Goal: Transaction & Acquisition: Purchase product/service

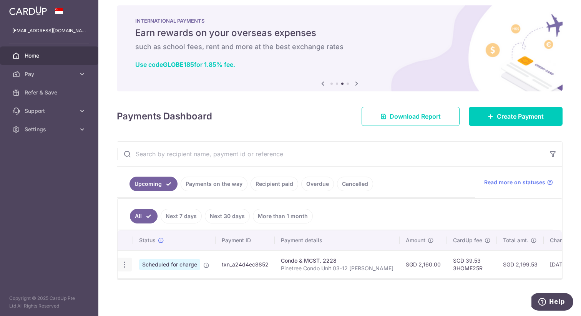
click at [124, 264] on icon "button" at bounding box center [125, 265] width 8 height 8
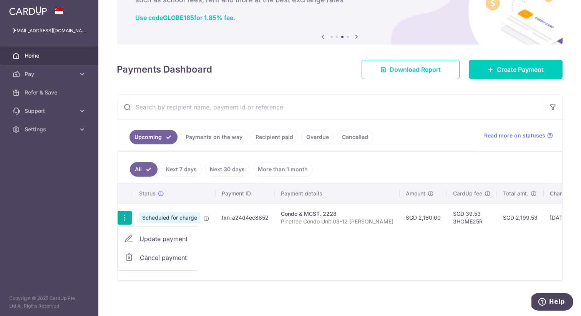
click at [257, 252] on div "Status Payment ID Payment details Amount CardUp fee Total amt. Charge date Due …" at bounding box center [340, 232] width 444 height 96
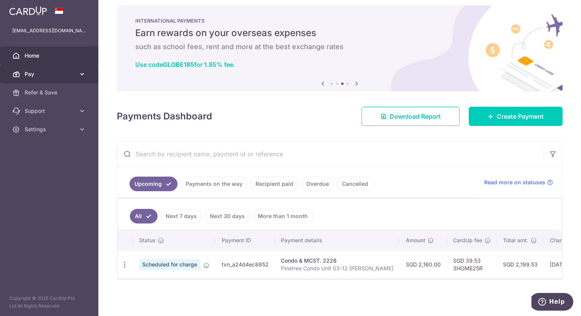
click at [80, 74] on icon at bounding box center [82, 74] width 8 height 8
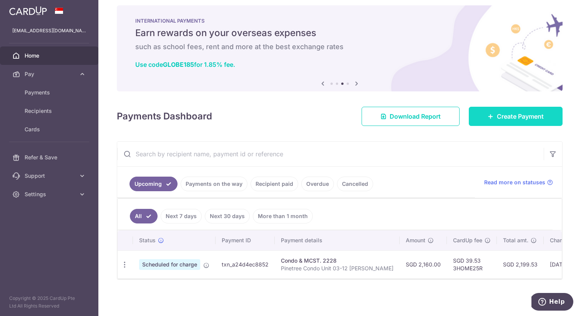
click at [495, 111] on link "Create Payment" at bounding box center [516, 116] width 94 height 19
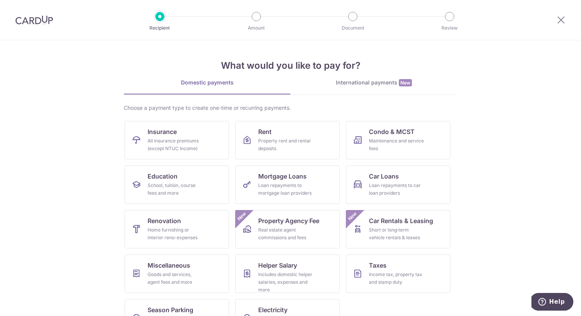
scroll to position [28, 0]
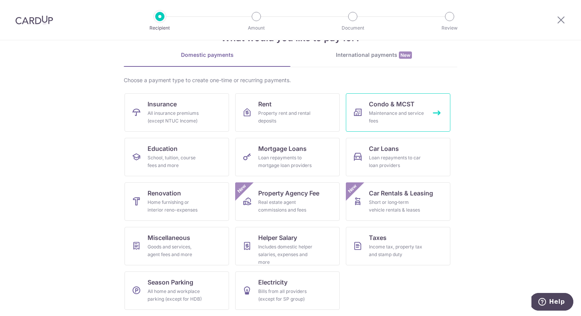
click at [373, 126] on link "Condo & MCST Maintenance and service fees" at bounding box center [398, 112] width 104 height 38
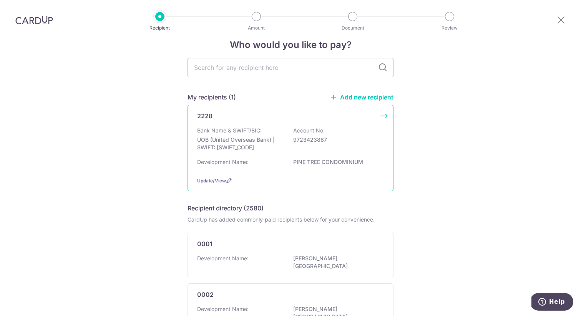
scroll to position [18, 0]
click at [330, 136] on p "9723423887" at bounding box center [336, 139] width 86 height 8
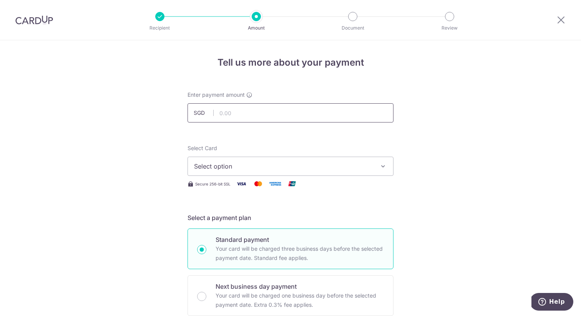
click at [285, 118] on input "text" at bounding box center [290, 112] width 206 height 19
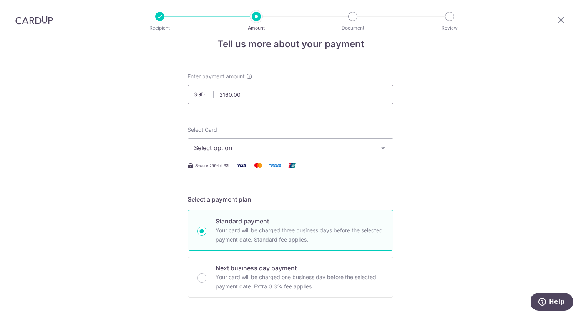
scroll to position [19, 0]
type input "2,160.00"
click at [244, 146] on span "Select option" at bounding box center [283, 147] width 179 height 9
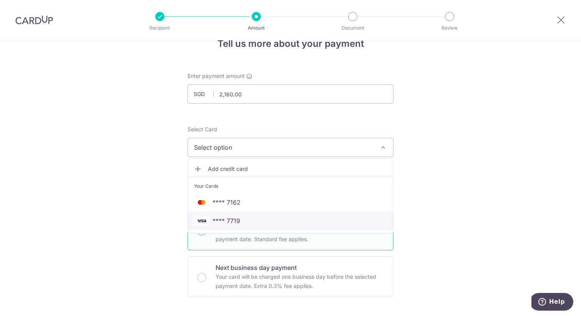
click at [234, 220] on span "**** 7719" at bounding box center [226, 220] width 28 height 9
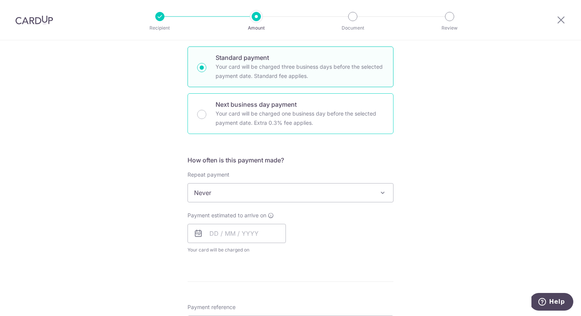
scroll to position [193, 0]
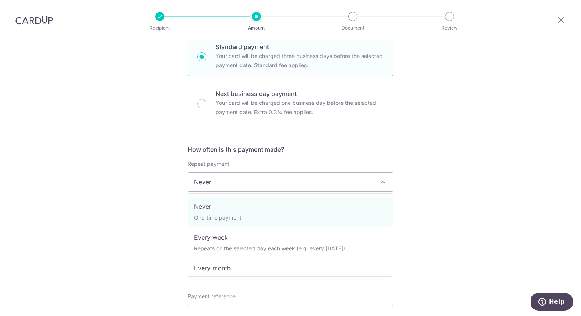
click at [344, 184] on span "Never" at bounding box center [290, 182] width 205 height 18
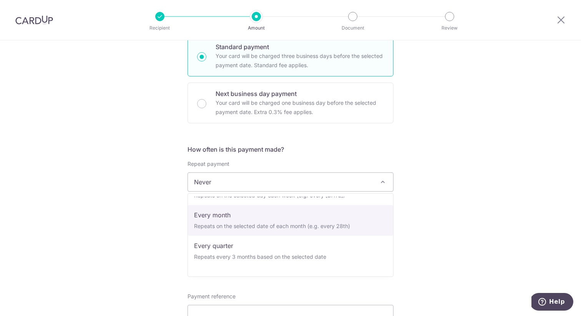
scroll to position [56, 0]
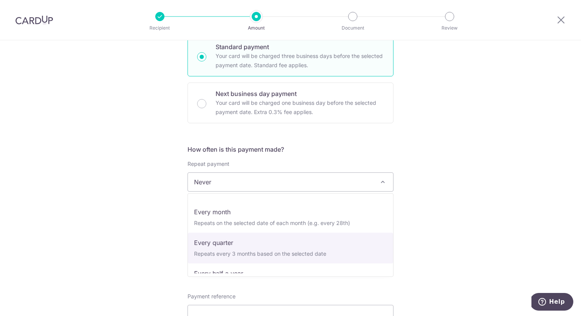
select select "4"
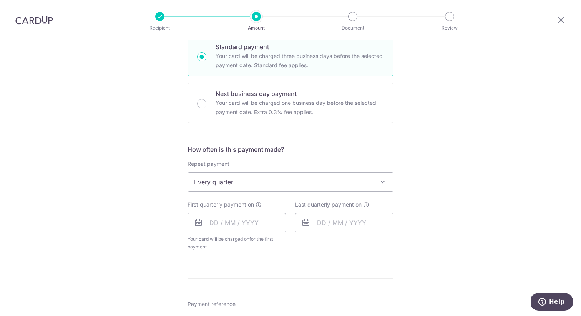
click at [455, 234] on div "Tell us more about your payment Enter payment amount SGD 2,160.00 2160.00 Selec…" at bounding box center [290, 199] width 581 height 702
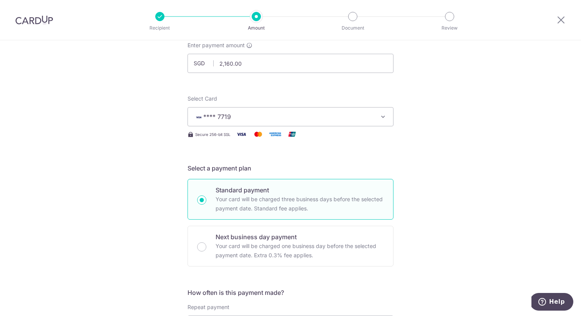
scroll to position [0, 0]
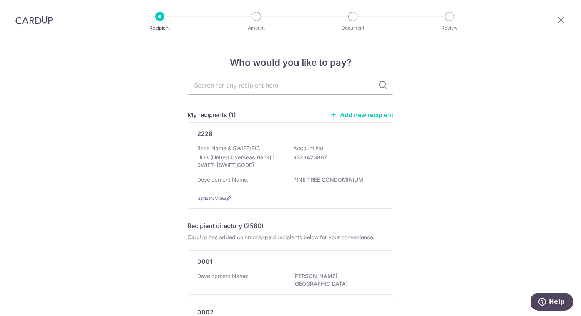
click at [29, 19] on img at bounding box center [34, 19] width 38 height 9
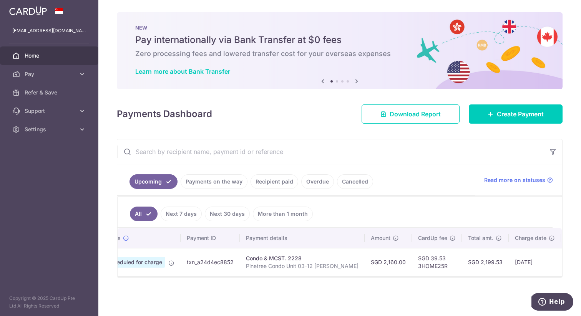
scroll to position [0, 38]
click at [43, 57] on span "Home" at bounding box center [50, 56] width 51 height 8
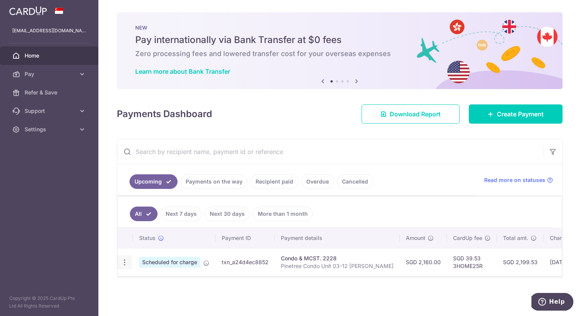
click at [126, 262] on icon "button" at bounding box center [125, 262] width 8 height 8
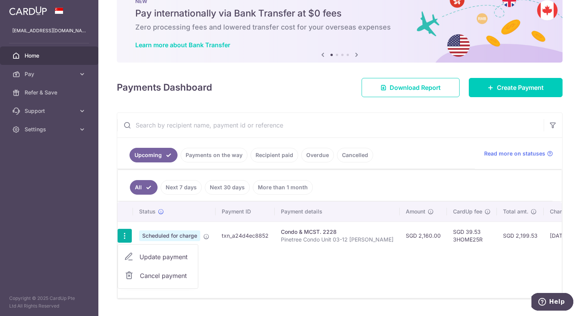
scroll to position [28, 0]
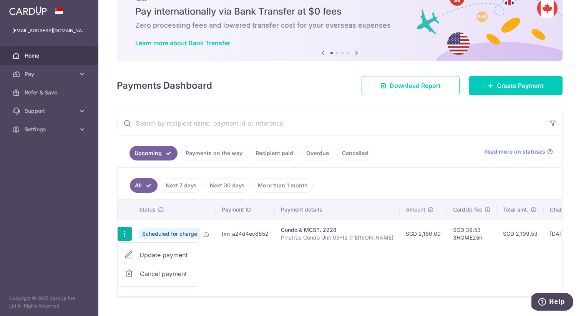
click at [267, 282] on div "Status Payment ID Payment details Amount CardUp fee Total amt. Charge date Due …" at bounding box center [340, 248] width 444 height 96
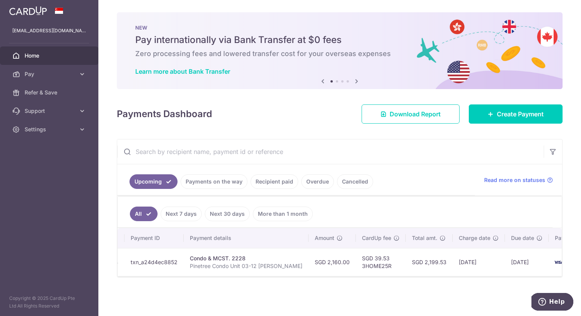
scroll to position [0, 108]
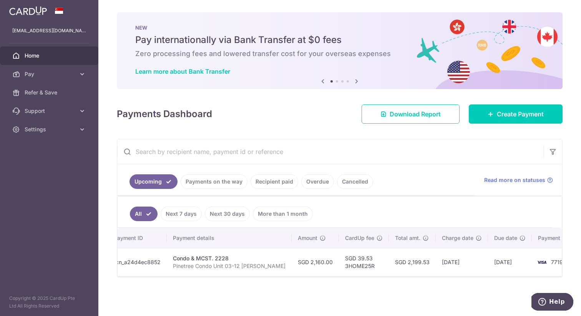
click at [439, 263] on td "23/10/2025" at bounding box center [462, 262] width 52 height 28
click at [488, 265] on td "28/10/2025" at bounding box center [510, 262] width 44 height 28
click at [535, 113] on span "Create Payment" at bounding box center [520, 113] width 47 height 9
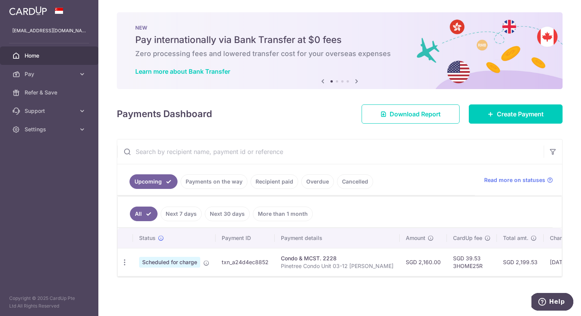
click at [292, 185] on link "Recipient paid" at bounding box center [274, 181] width 48 height 15
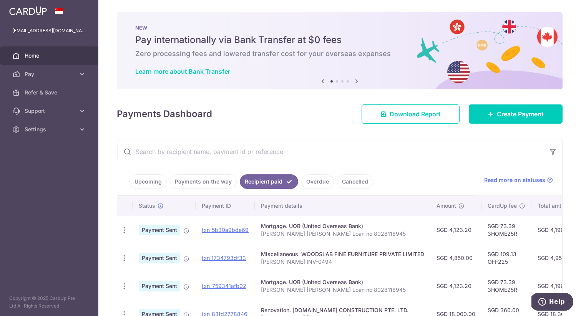
click at [195, 181] on link "Payments on the way" at bounding box center [203, 181] width 67 height 15
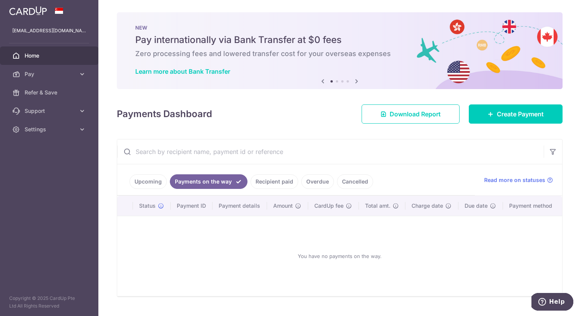
click at [268, 182] on link "Recipient paid" at bounding box center [274, 181] width 48 height 15
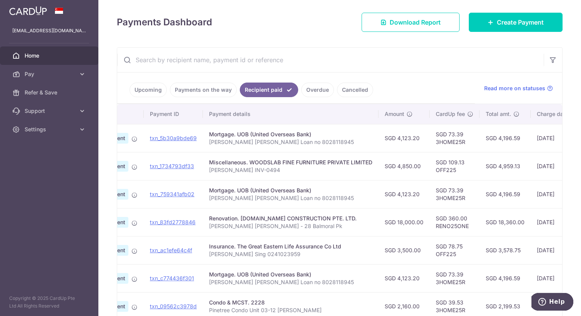
scroll to position [0, 48]
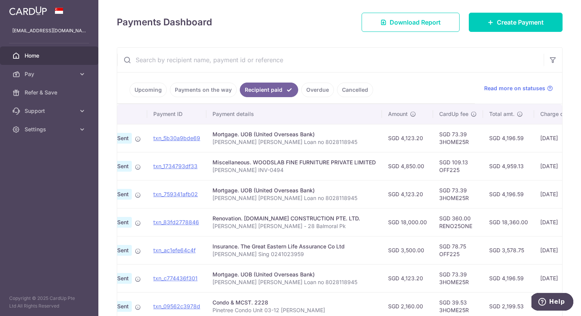
drag, startPoint x: 401, startPoint y: 139, endPoint x: 420, endPoint y: 139, distance: 19.6
click at [420, 139] on td "SGD 4,123.20" at bounding box center [407, 138] width 51 height 28
copy td "4,123.20"
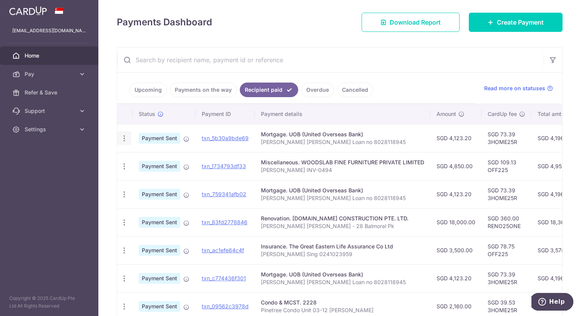
click at [124, 140] on icon "button" at bounding box center [124, 138] width 8 height 8
click at [145, 162] on span "PDF Receipt" at bounding box center [165, 160] width 52 height 8
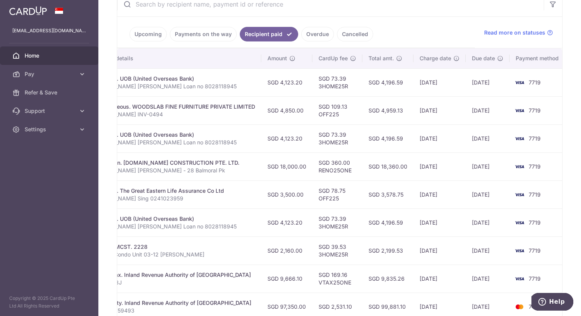
scroll to position [149, 0]
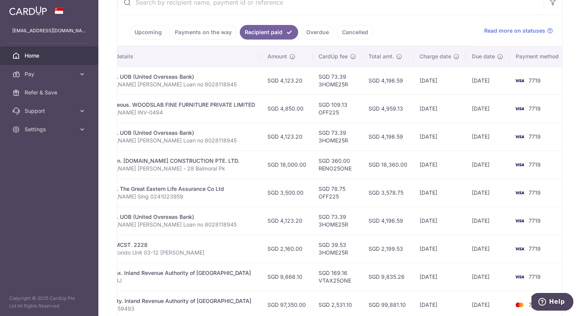
drag, startPoint x: 469, startPoint y: 81, endPoint x: 503, endPoint y: 81, distance: 34.2
click at [503, 81] on td "29/09/2025" at bounding box center [487, 80] width 44 height 28
drag, startPoint x: 469, startPoint y: 135, endPoint x: 500, endPoint y: 133, distance: 31.1
click at [501, 134] on td "29/08/2025" at bounding box center [487, 137] width 44 height 28
click at [492, 135] on td "29/08/2025" at bounding box center [487, 137] width 44 height 28
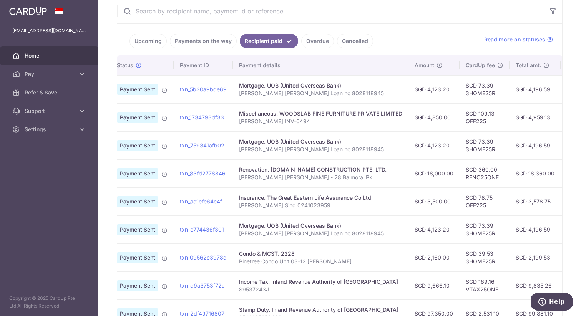
scroll to position [0, 0]
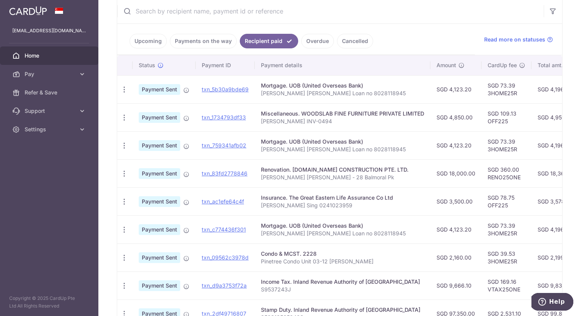
click at [211, 45] on link "Payments on the way" at bounding box center [203, 41] width 67 height 15
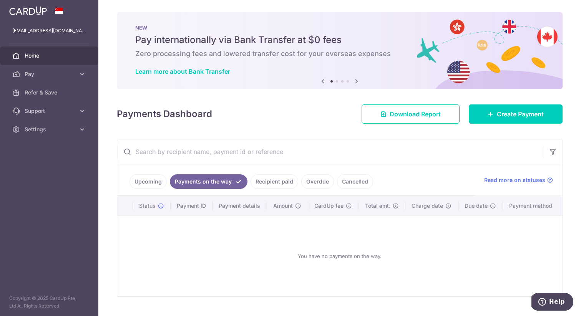
click at [152, 177] on link "Upcoming" at bounding box center [147, 181] width 37 height 15
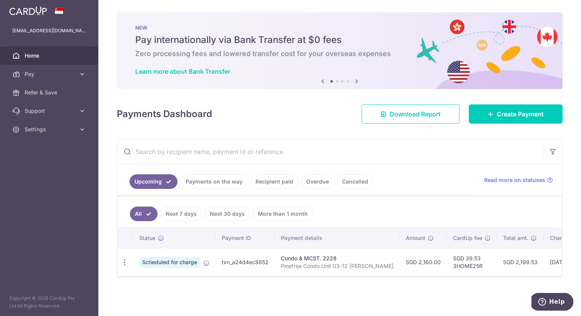
click at [281, 184] on link "Recipient paid" at bounding box center [274, 181] width 48 height 15
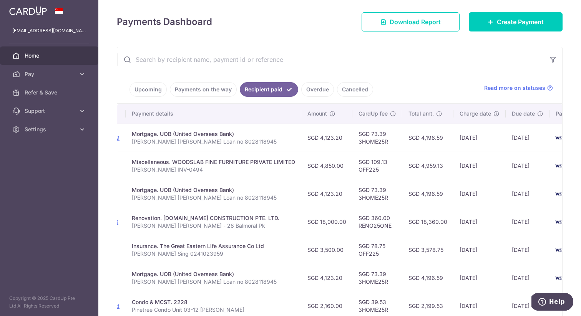
scroll to position [91, 0]
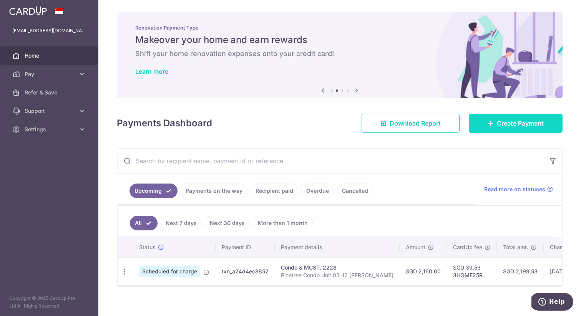
click at [474, 123] on link "Create Payment" at bounding box center [516, 123] width 94 height 19
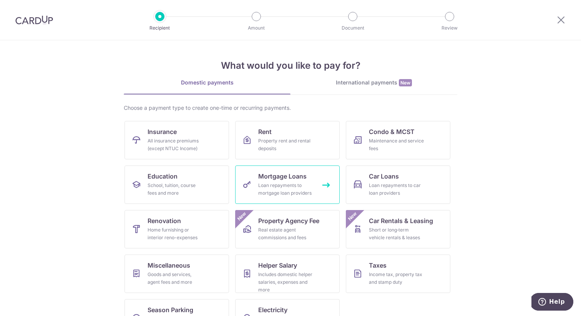
click at [287, 188] on div "Loan repayments to mortgage loan providers" at bounding box center [285, 189] width 55 height 15
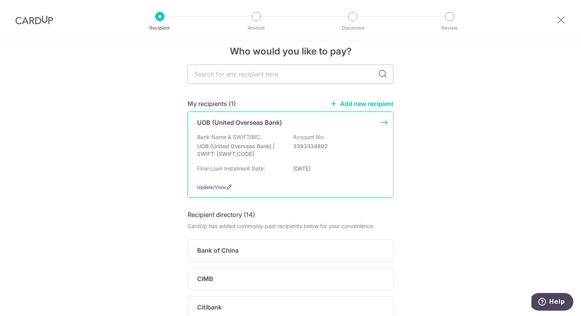
scroll to position [12, 0]
click at [282, 153] on p "UOB (United Overseas Bank) | SWIFT: [SWIFT_CODE]" at bounding box center [240, 149] width 86 height 15
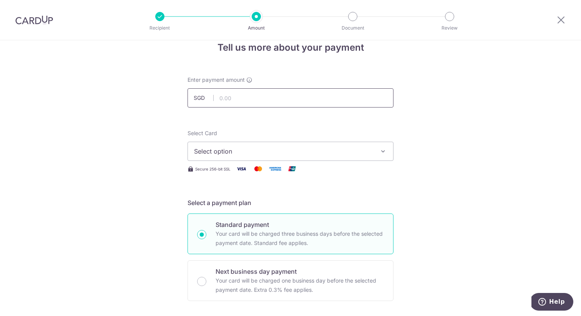
click at [235, 98] on input "text" at bounding box center [290, 97] width 206 height 19
paste input "4,123.20"
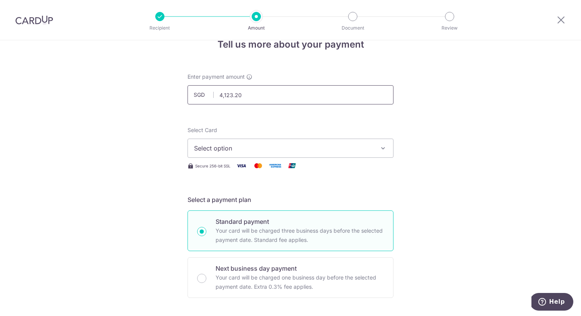
scroll to position [15, 0]
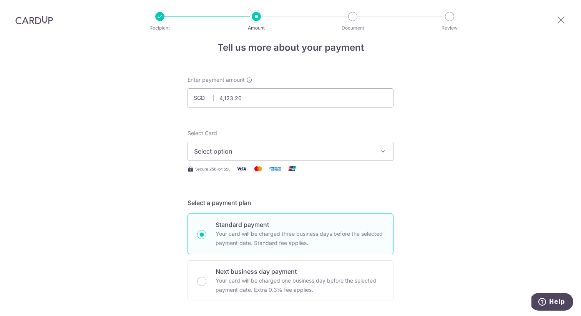
type input "4,123.20"
click at [257, 149] on span "Select option" at bounding box center [283, 151] width 179 height 9
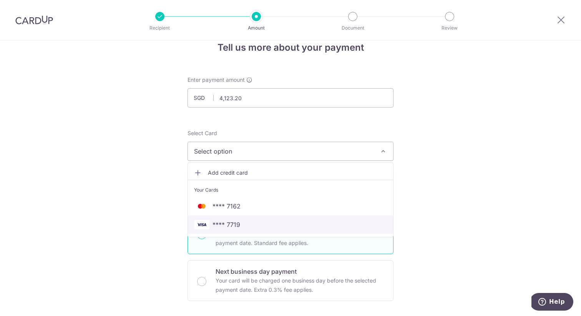
click at [243, 225] on span "**** 7719" at bounding box center [290, 224] width 193 height 9
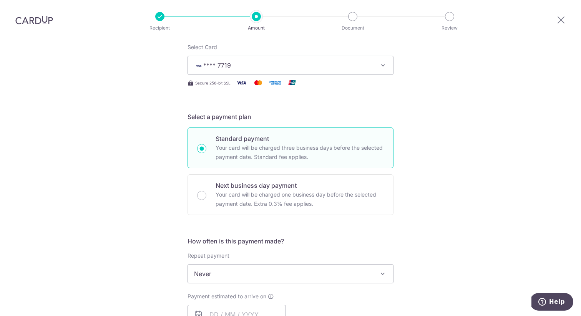
scroll to position [106, 0]
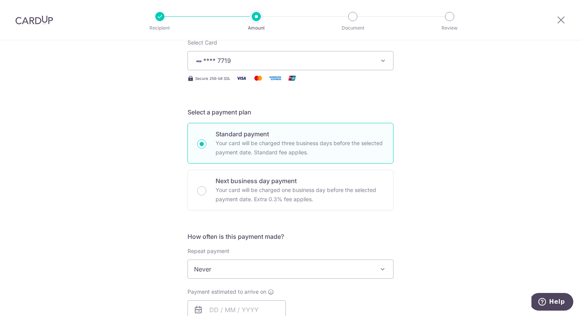
click at [242, 139] on p "Your card will be charged three business days before the selected payment date.…" at bounding box center [299, 148] width 168 height 18
click at [206, 139] on input "Standard payment Your card will be charged three business days before the selec…" at bounding box center [201, 143] width 9 height 9
radio input "true"
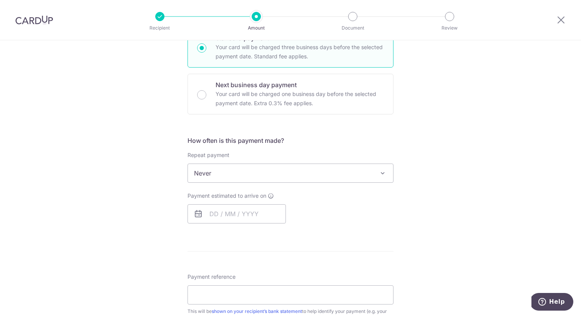
scroll to position [203, 0]
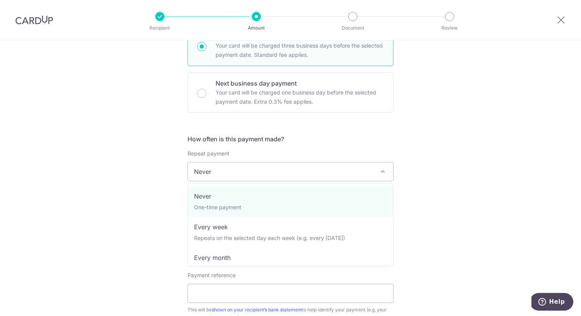
click at [265, 174] on span "Never" at bounding box center [290, 171] width 205 height 18
select select "3"
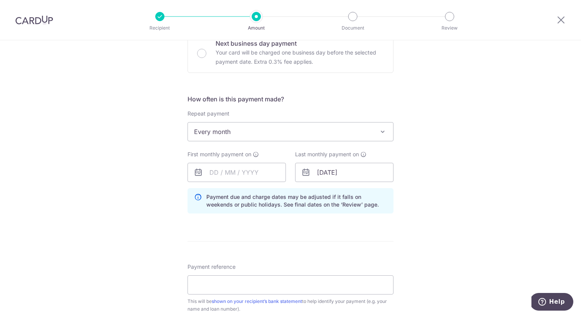
scroll to position [247, 0]
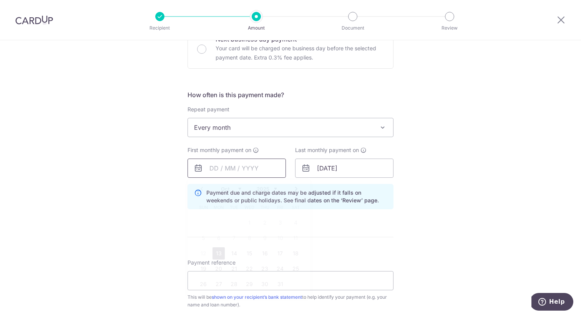
click at [260, 170] on input "text" at bounding box center [236, 168] width 98 height 19
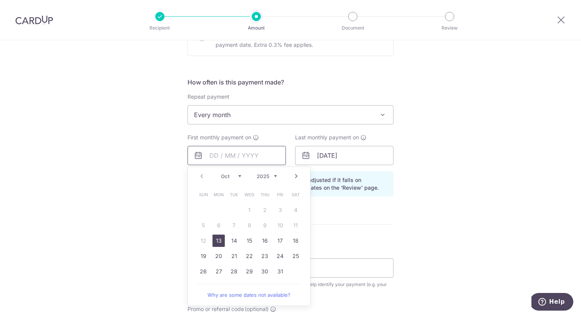
scroll to position [263, 0]
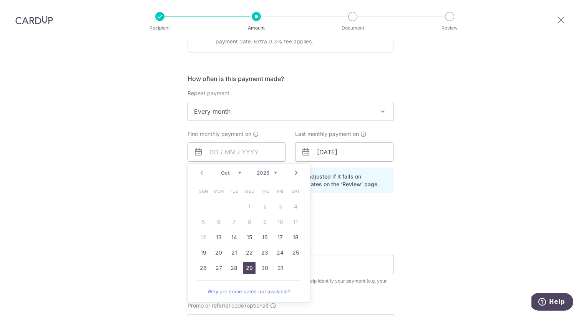
click at [245, 266] on link "29" at bounding box center [249, 268] width 12 height 12
type input "[DATE]"
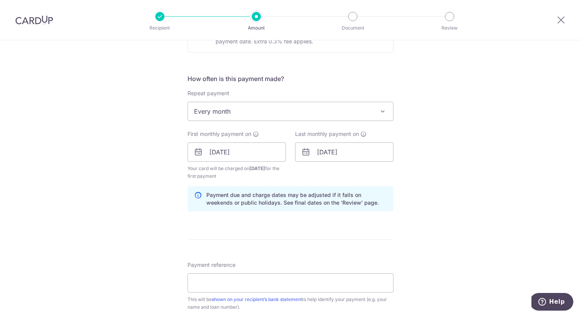
click at [343, 224] on form "Enter payment amount SGD 4,123.20 4123.20 Select Card **** 7719 Add credit card…" at bounding box center [290, 151] width 206 height 647
click at [347, 154] on input "01/06/2055" at bounding box center [344, 151] width 98 height 19
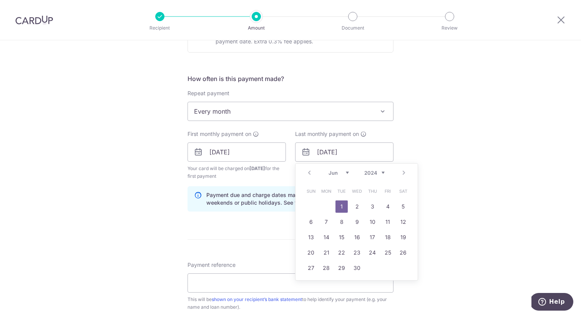
click at [380, 174] on select "2024 2025 2026 2027 2028 2029 2030 2031 2032 2033 2034 2035" at bounding box center [374, 173] width 20 height 6
click at [348, 172] on select "Jan Feb Mar Apr May Jun Jul Aug Sep Oct Nov Dec" at bounding box center [338, 173] width 20 height 6
click at [324, 268] on link "29" at bounding box center [326, 268] width 12 height 12
type input "[DATE]"
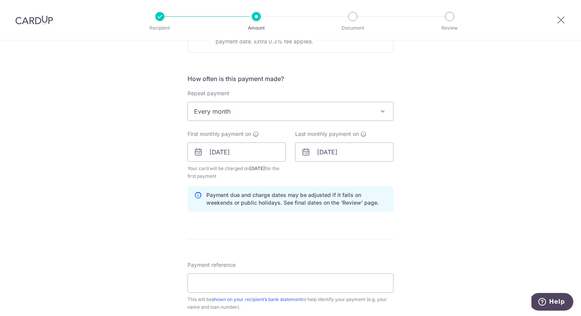
click at [424, 207] on div "Tell us more about your payment Enter payment amount SGD 4,123.20 4123.20 Selec…" at bounding box center [290, 144] width 581 height 734
click at [340, 213] on div "How often is this payment made? Repeat payment Never Every week Every month Eve…" at bounding box center [290, 146] width 206 height 144
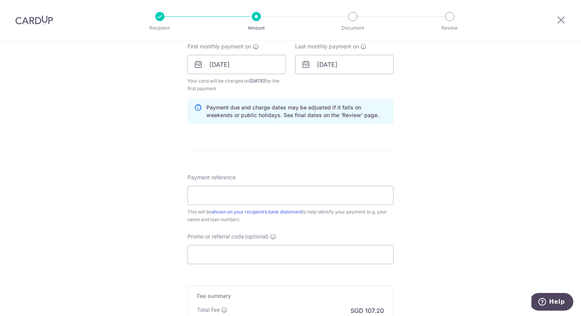
scroll to position [353, 0]
click at [214, 200] on input "Payment reference" at bounding box center [290, 193] width 206 height 19
paste input "[PERSON_NAME] [PERSON_NAME] Loan no 8028118945"
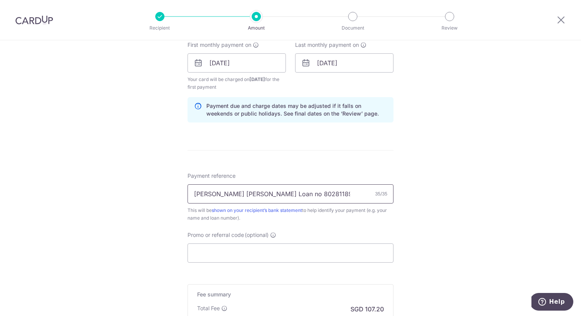
type input "[PERSON_NAME] [PERSON_NAME] Loan no 8028118945"
click at [156, 197] on div "Tell us more about your payment Enter payment amount SGD 4,123.20 4123.20 Selec…" at bounding box center [290, 55] width 581 height 734
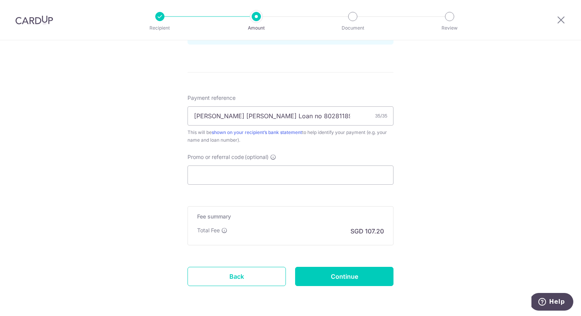
scroll to position [431, 0]
click at [251, 174] on input "Promo or referral code (optional)" at bounding box center [290, 174] width 206 height 19
paste input "3HOME25R"
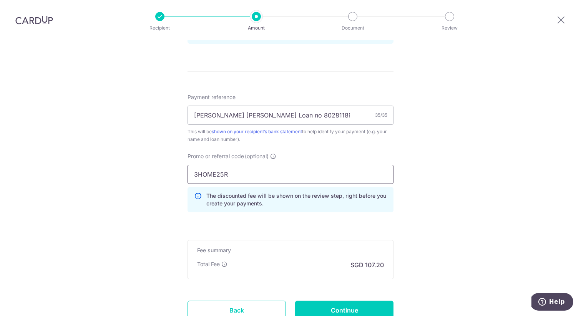
type input "3HOME25R"
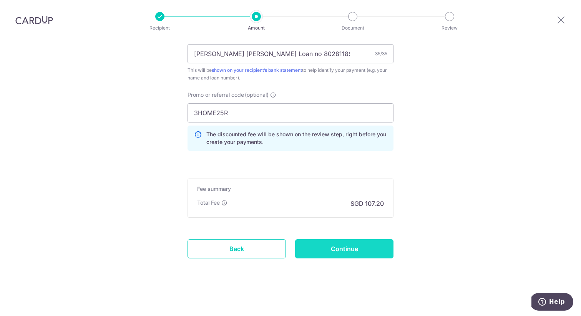
click at [338, 251] on input "Continue" at bounding box center [344, 248] width 98 height 19
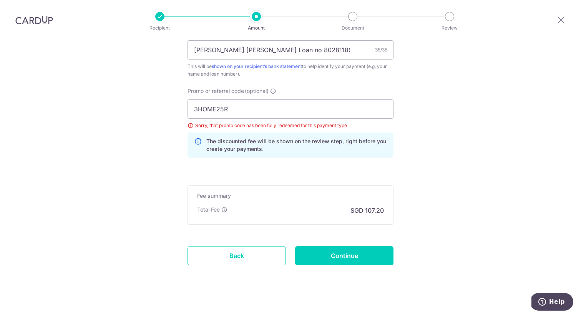
scroll to position [454, 0]
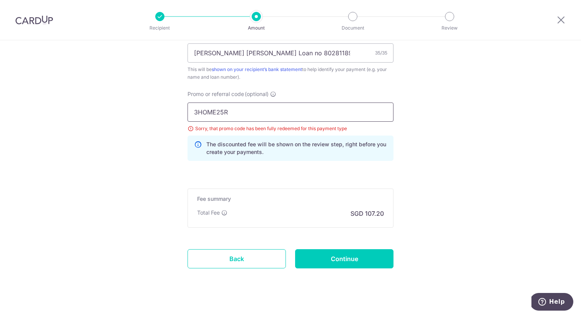
drag, startPoint x: 257, startPoint y: 112, endPoint x: 153, endPoint y: 105, distance: 103.5
paste input "REC185"
type input "REC185"
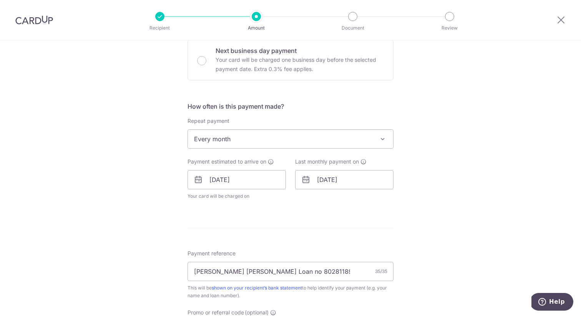
scroll to position [234, 0]
click at [338, 186] on input "[DATE]" at bounding box center [344, 181] width 98 height 19
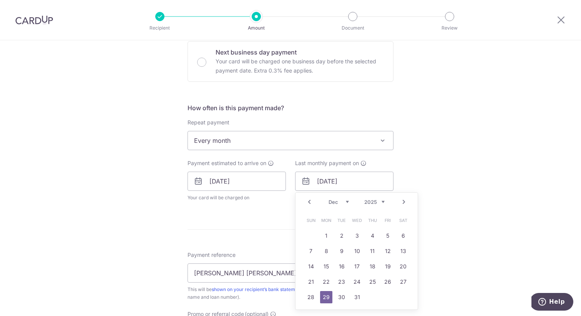
click at [347, 202] on select "Oct Nov Dec" at bounding box center [338, 202] width 20 height 6
click at [378, 202] on select "2025 2026 2027 2028 2029 2030 2031 2032 2033 2034 2035" at bounding box center [374, 202] width 20 height 6
click at [344, 201] on select "Jan Feb Mar Apr May Jun Jul Aug Sep Oct Nov Dec" at bounding box center [338, 202] width 20 height 6
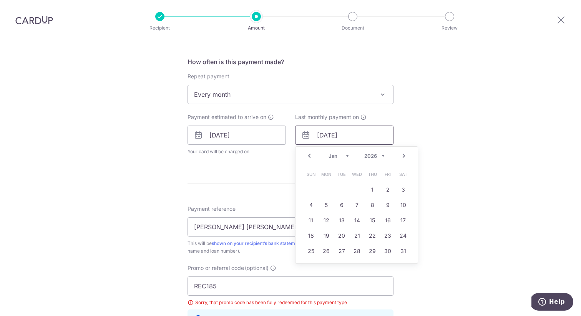
scroll to position [295, 0]
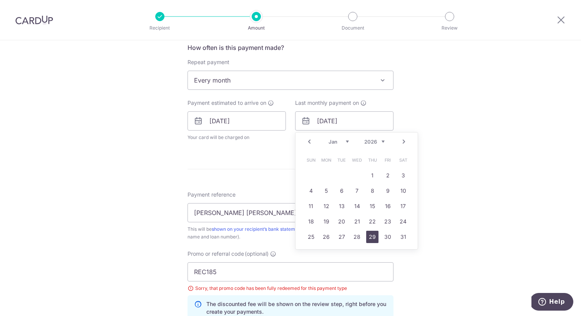
click at [371, 236] on link "29" at bounding box center [372, 237] width 12 height 12
type input "29/01/2026"
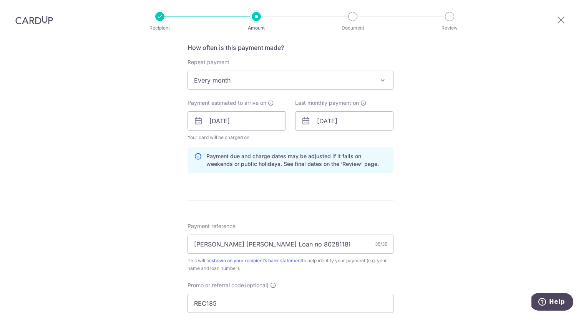
click at [436, 213] on div "Tell us more about your payment Enter payment amount SGD 4,123.20 4123.20 Selec…" at bounding box center [290, 132] width 581 height 772
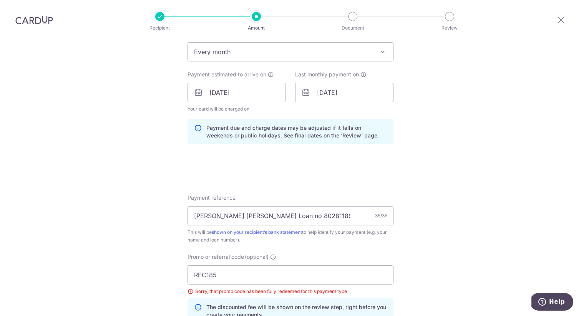
scroll to position [313, 0]
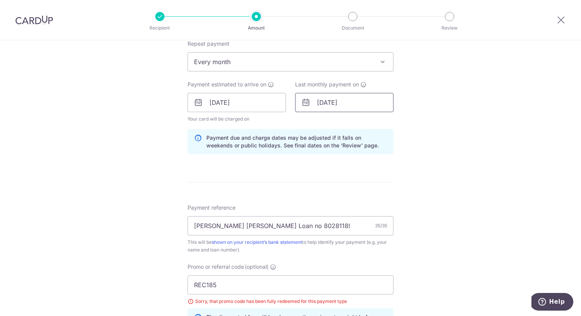
click at [366, 107] on input "29/01/2026" at bounding box center [344, 102] width 98 height 19
click at [262, 105] on input "29/10/2025" at bounding box center [236, 102] width 98 height 19
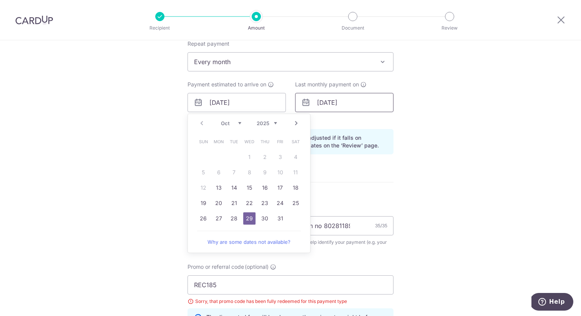
click at [354, 104] on input "29/01/2026" at bounding box center [344, 102] width 98 height 19
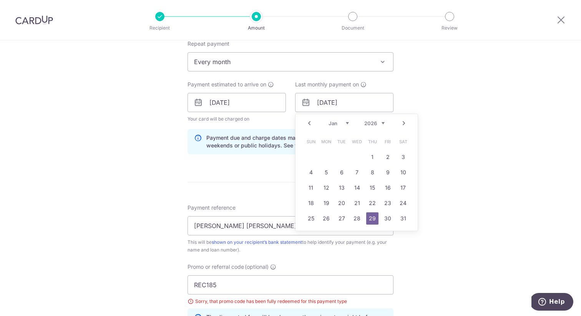
click at [438, 113] on div "Tell us more about your payment Enter payment amount SGD 4,123.20 4123.20 Selec…" at bounding box center [290, 113] width 581 height 772
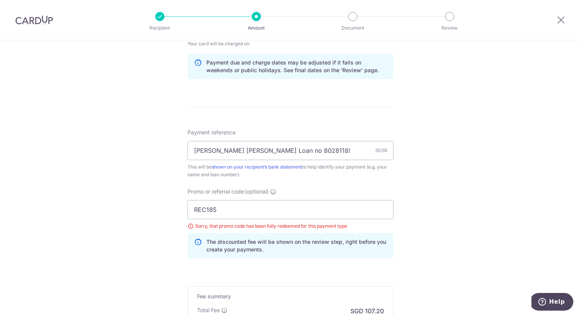
scroll to position [496, 0]
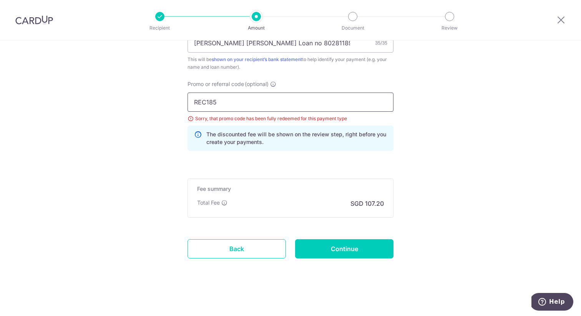
click at [333, 105] on input "REC185" at bounding box center [290, 102] width 206 height 19
type input "REC185"
drag, startPoint x: 247, startPoint y: 99, endPoint x: 135, endPoint y: 91, distance: 111.7
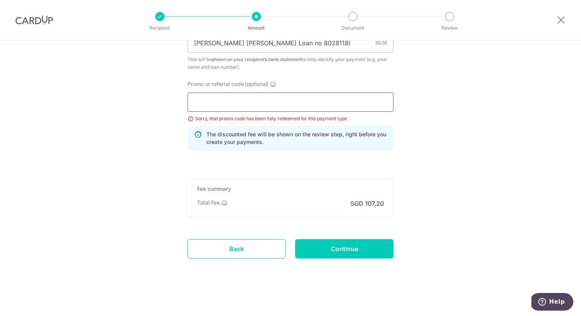
scroll to position [461, 0]
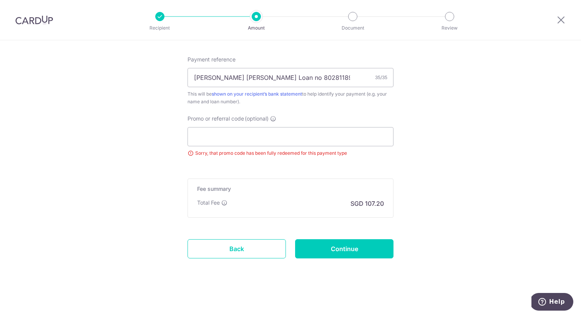
click at [218, 131] on input "Promo or referral code (optional)" at bounding box center [290, 136] width 206 height 19
paste input "REC185"
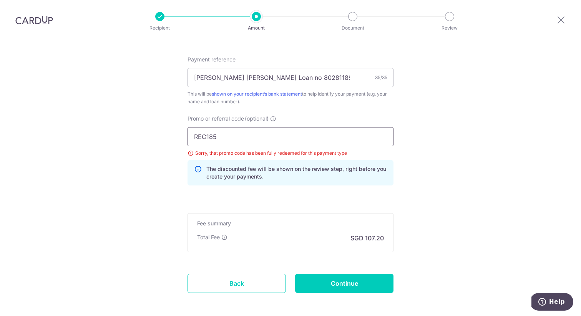
type input "REC185"
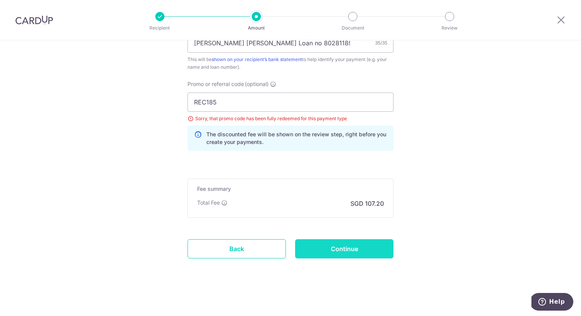
click at [339, 254] on input "Continue" at bounding box center [344, 248] width 98 height 19
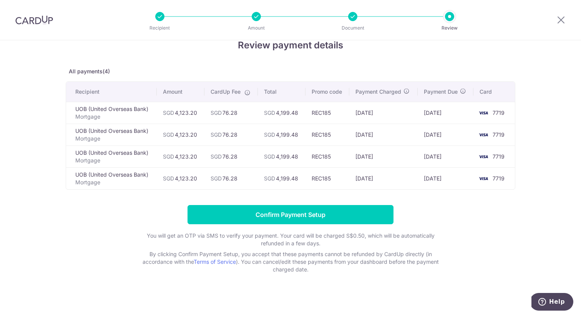
scroll to position [20, 0]
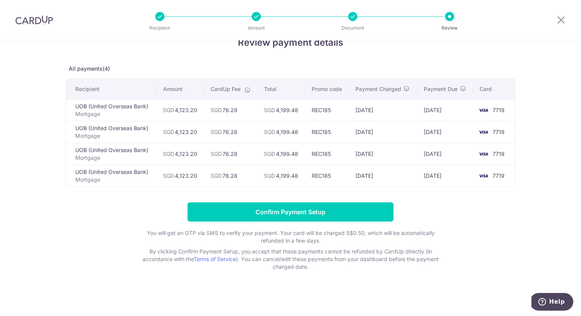
click at [457, 210] on form "Confirm Payment Setup You will get an OTP via SMS to verify your payment. Your …" at bounding box center [290, 236] width 449 height 68
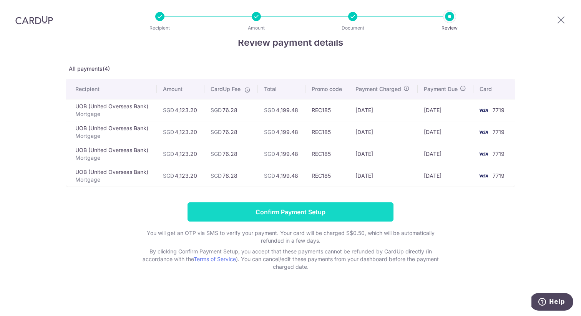
click at [374, 209] on input "Confirm Payment Setup" at bounding box center [290, 211] width 206 height 19
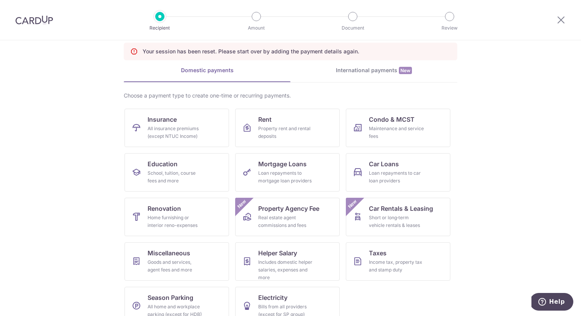
scroll to position [51, 0]
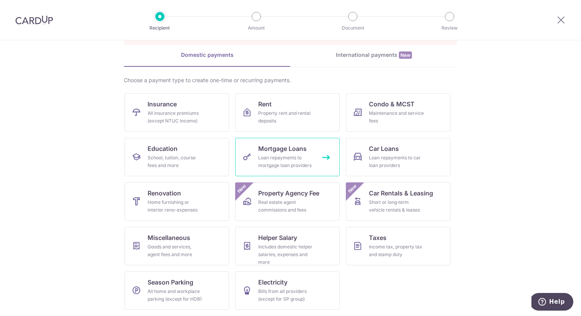
click at [265, 156] on div "Loan repayments to mortgage loan providers" at bounding box center [285, 161] width 55 height 15
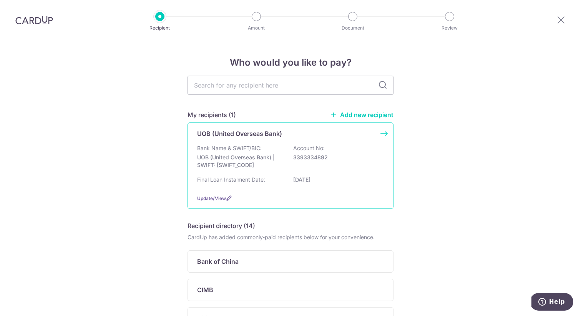
click at [266, 179] on div "Final Loan Instalment Date: [DATE]" at bounding box center [290, 182] width 187 height 12
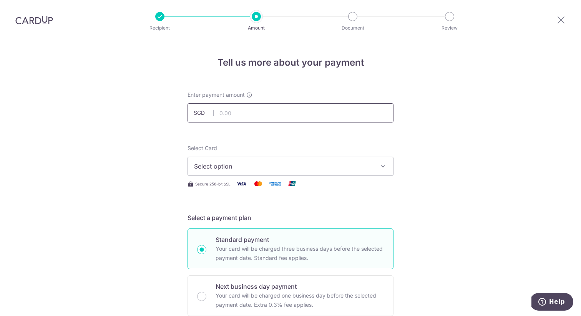
click at [270, 116] on input "text" at bounding box center [290, 112] width 206 height 19
type input "4,123.20"
click at [255, 167] on span "Select option" at bounding box center [283, 166] width 179 height 9
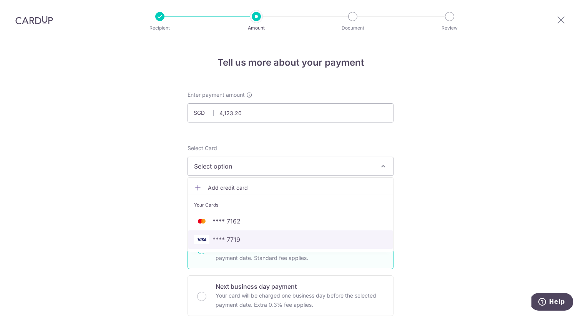
click at [245, 239] on span "**** 7719" at bounding box center [290, 239] width 193 height 9
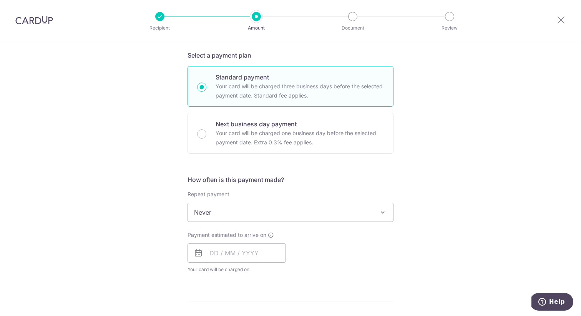
scroll to position [165, 0]
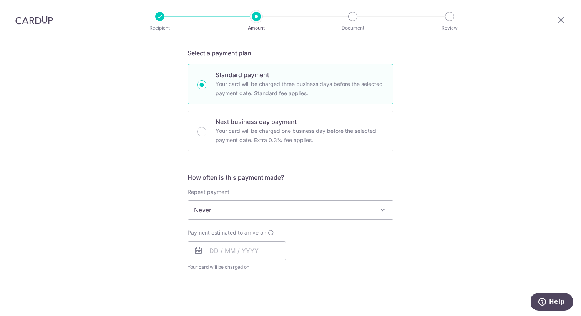
click at [249, 205] on span "Never" at bounding box center [290, 210] width 205 height 18
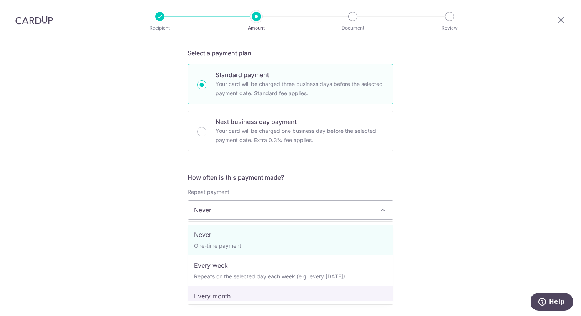
select select "3"
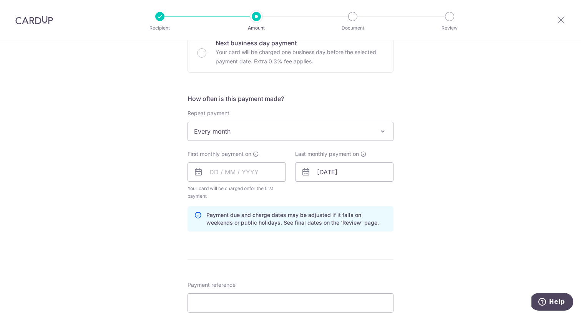
scroll to position [249, 0]
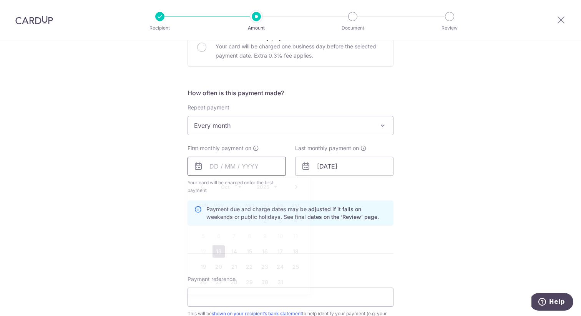
click at [249, 164] on input "text" at bounding box center [236, 166] width 98 height 19
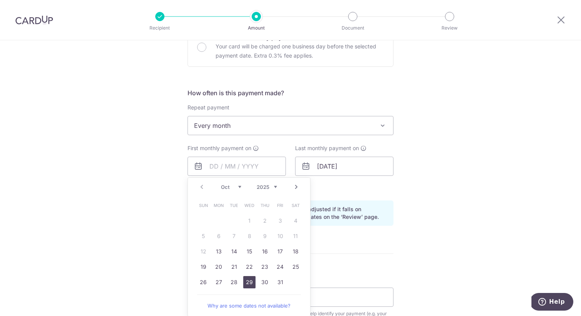
click at [248, 284] on link "29" at bounding box center [249, 282] width 12 height 12
type input "[DATE]"
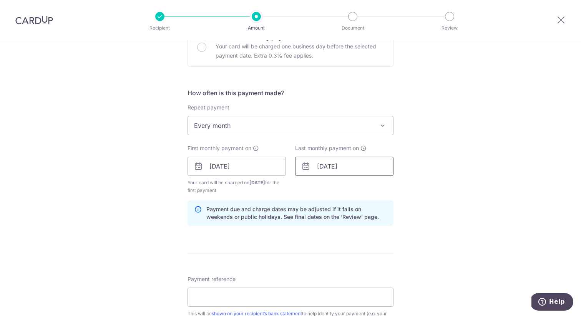
click at [330, 168] on input "01/06/2055" at bounding box center [344, 166] width 98 height 19
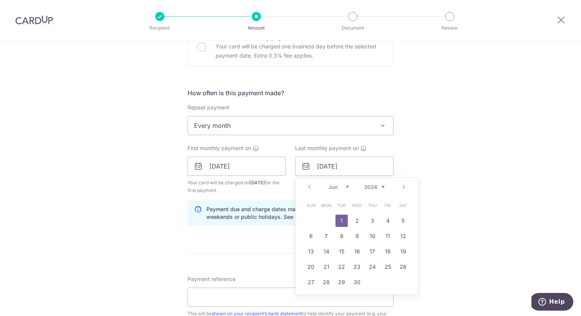
click at [344, 187] on select "Jan Feb Mar Apr May Jun Jul Aug Sep Oct Nov Dec" at bounding box center [338, 187] width 20 height 6
click at [371, 186] on select "2024 2025 2026 2027 2028 2029 2030 2031 2032 2033 2034 2035" at bounding box center [374, 187] width 20 height 6
click at [372, 282] on link "29" at bounding box center [372, 282] width 12 height 12
type input "[DATE]"
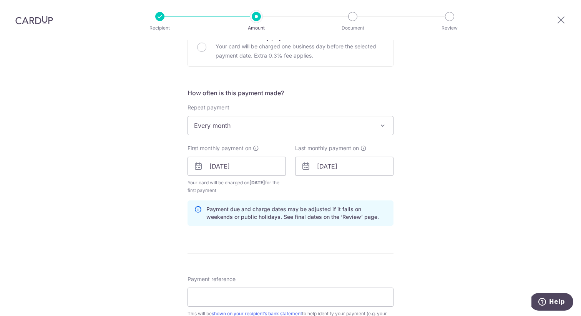
click at [422, 230] on div "Tell us more about your payment Enter payment amount SGD 4,123.20 4123.20 Selec…" at bounding box center [290, 158] width 581 height 734
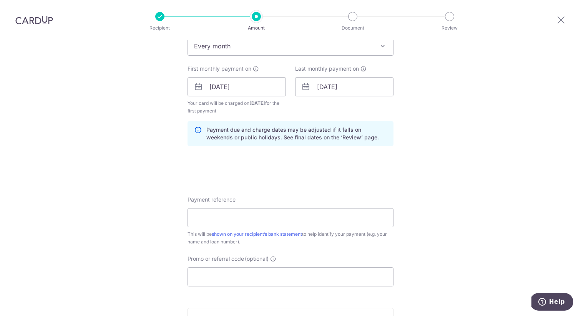
scroll to position [333, 0]
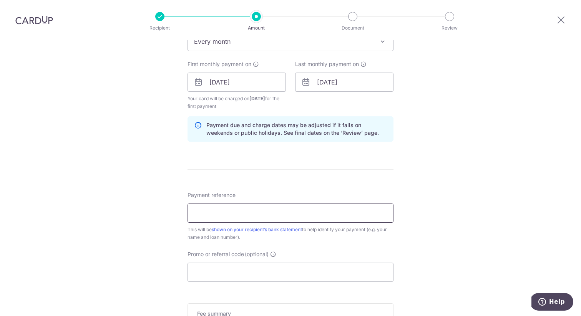
click at [353, 217] on input "Payment reference" at bounding box center [290, 213] width 206 height 19
type input "[PERSON_NAME] [PERSON_NAME] Loan no 8028118945"
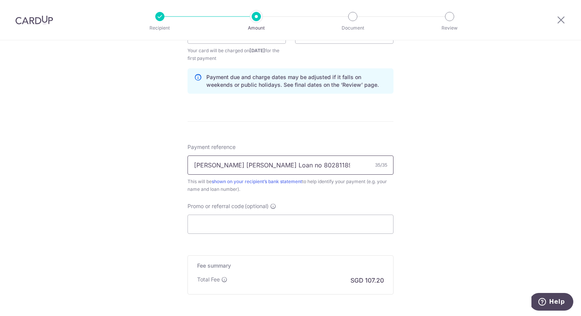
scroll to position [385, 0]
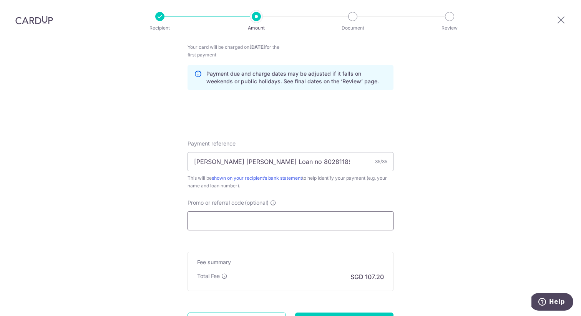
click at [212, 220] on input "Promo or referral code (optional)" at bounding box center [290, 220] width 206 height 19
paste input "REC185"
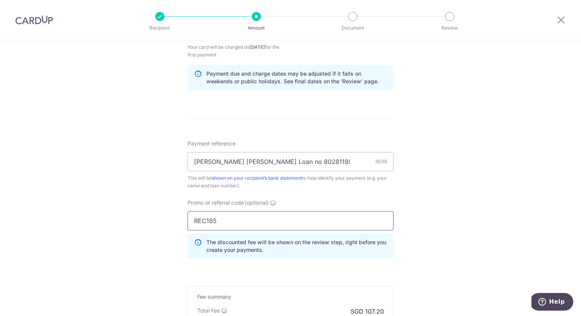
type input "REC185"
click at [152, 241] on div "Tell us more about your payment Enter payment amount SGD 4,123.20 4123.20 Selec…" at bounding box center [290, 40] width 581 height 768
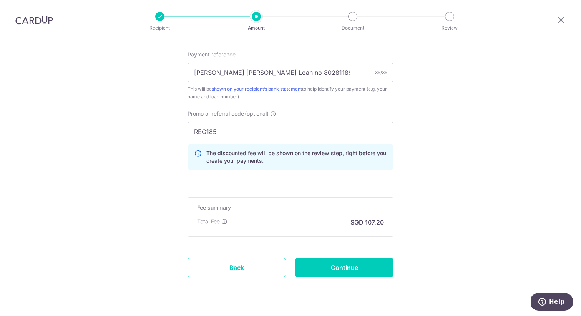
scroll to position [476, 0]
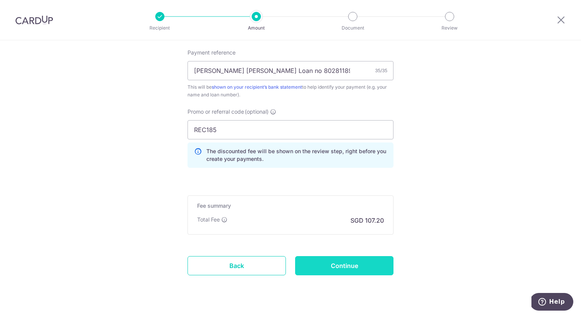
click at [352, 273] on input "Continue" at bounding box center [344, 265] width 98 height 19
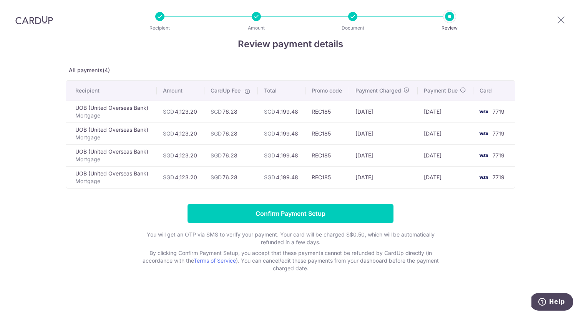
scroll to position [19, 0]
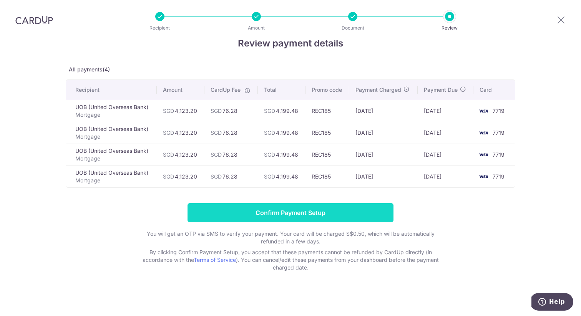
click at [326, 212] on input "Confirm Payment Setup" at bounding box center [290, 212] width 206 height 19
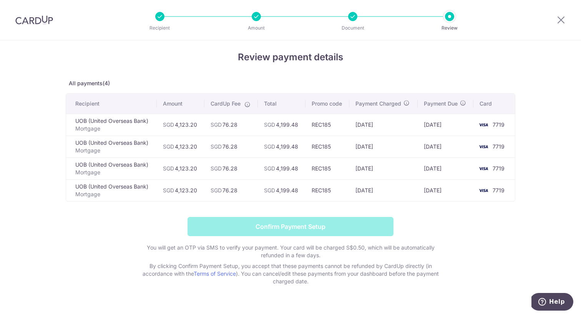
scroll to position [5, 0]
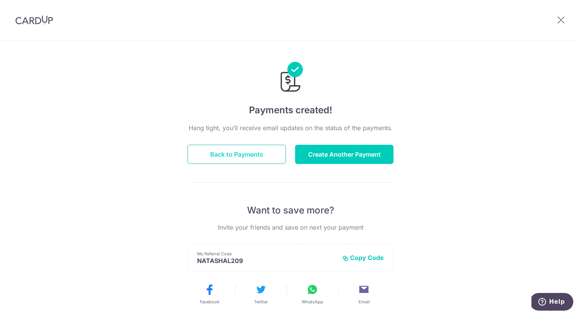
click at [263, 158] on button "Back to Payments" at bounding box center [236, 154] width 98 height 19
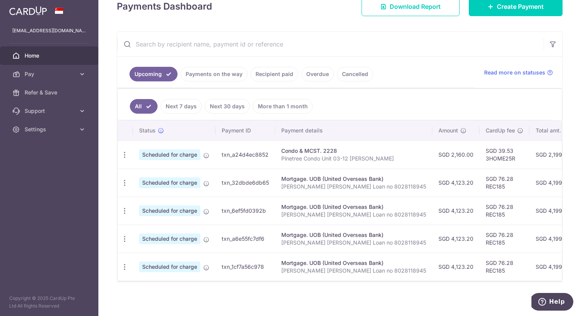
scroll to position [119, 0]
